Goal: Book appointment/travel/reservation

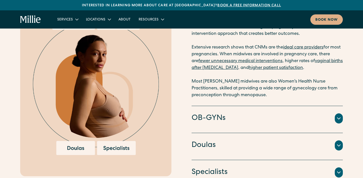
scroll to position [730, 0]
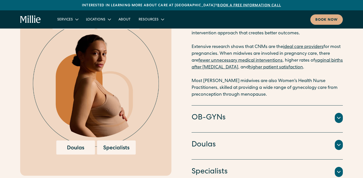
click at [340, 119] on icon at bounding box center [339, 118] width 6 height 6
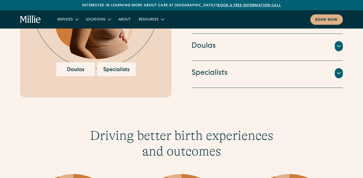
scroll to position [804, 0]
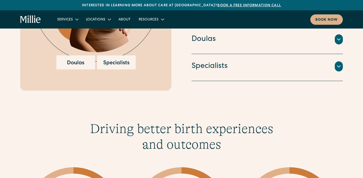
click at [340, 73] on div "Specialists An integrated team of lactation consultants, nutritionists, therapi…" at bounding box center [267, 67] width 151 height 27
click at [340, 68] on icon at bounding box center [339, 66] width 6 height 6
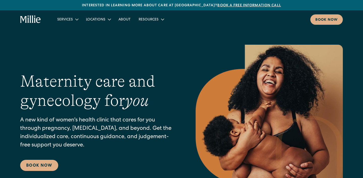
scroll to position [0, 0]
click at [252, 5] on link "Book a free information call" at bounding box center [250, 6] width 64 height 4
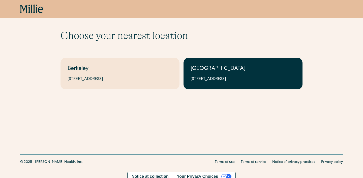
scroll to position [6, 0]
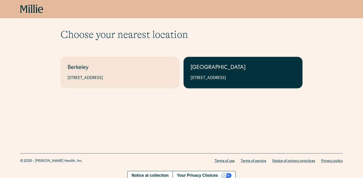
click at [206, 80] on div "[STREET_ADDRESS]" at bounding box center [243, 78] width 105 height 6
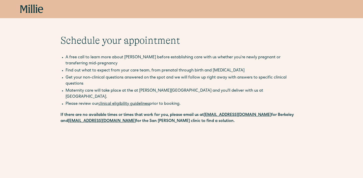
click at [137, 102] on link "clinical eligibility guidelines" at bounding box center [123, 104] width 51 height 4
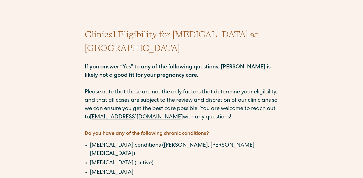
scroll to position [27, 0]
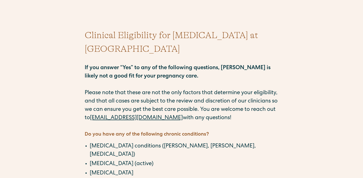
click at [220, 88] on p "If you answer “Yes” to any of the following questions, Millie is likely not a g…" at bounding box center [182, 89] width 194 height 67
